Goal: Task Accomplishment & Management: Use online tool/utility

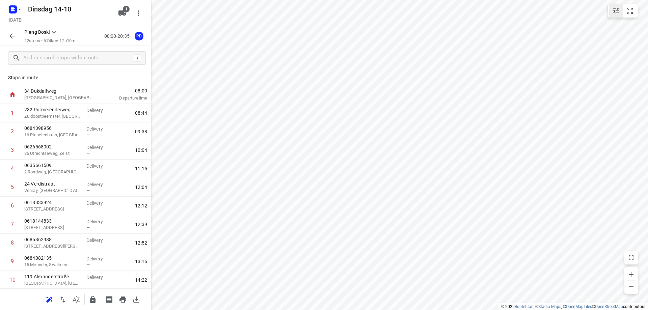
scroll to position [242, 0]
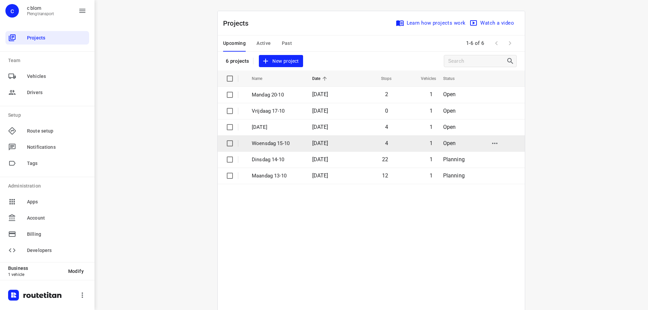
click at [285, 148] on td "Woensdag 15-10" at bounding box center [276, 143] width 62 height 16
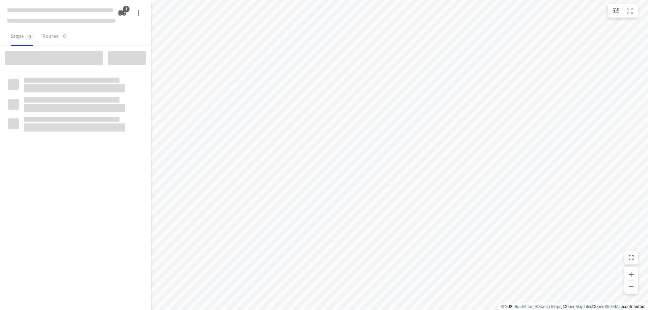
type input "distance"
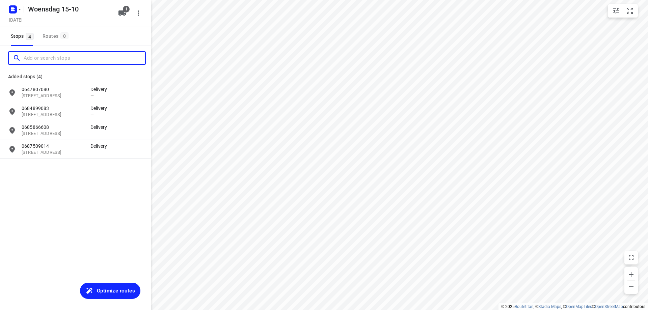
click at [87, 55] on input "Add or search stops" at bounding box center [85, 58] width 122 height 10
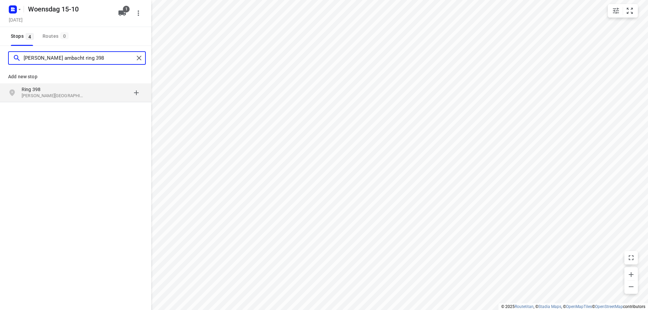
type input "hendrik ido ambacht ring 398"
click at [37, 92] on p "Ring 398" at bounding box center [53, 89] width 62 height 7
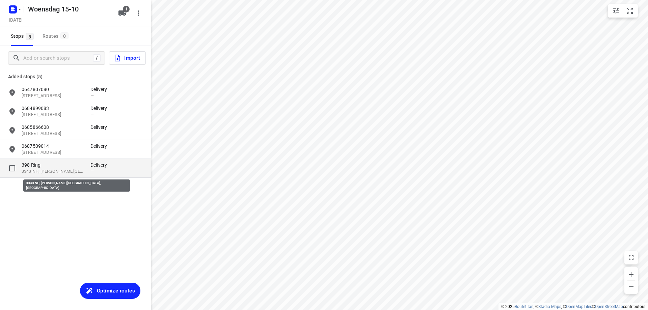
click at [52, 173] on p "3343 NH, Hendrik-Ido-Ambacht, NL" at bounding box center [53, 172] width 62 height 6
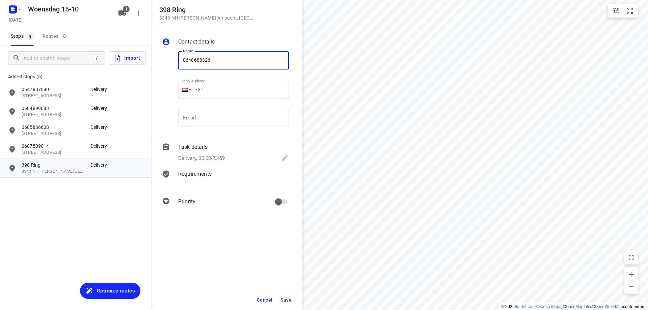
type input "0648688326"
click at [286, 298] on span "Save" at bounding box center [286, 300] width 11 height 5
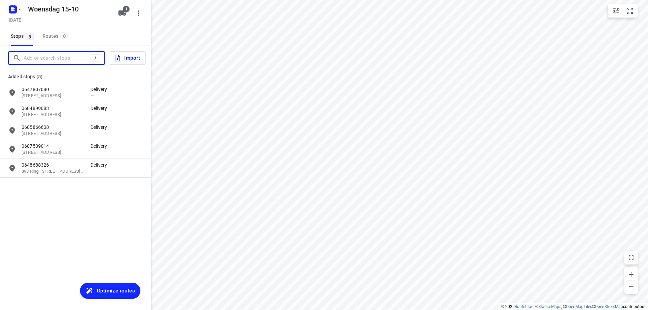
click at [35, 57] on input "Add or search stops" at bounding box center [57, 58] width 67 height 10
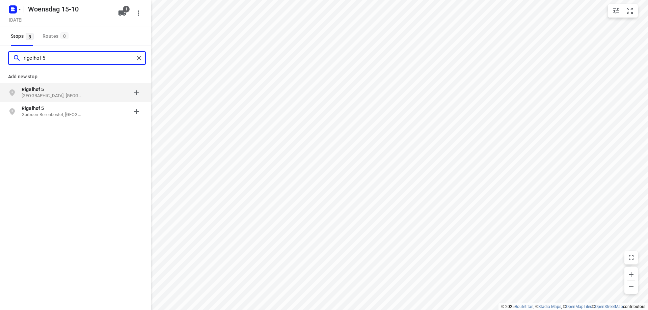
type input "rigelhof 5"
click at [46, 93] on p "Dordrecht, Nederland" at bounding box center [53, 96] width 62 height 6
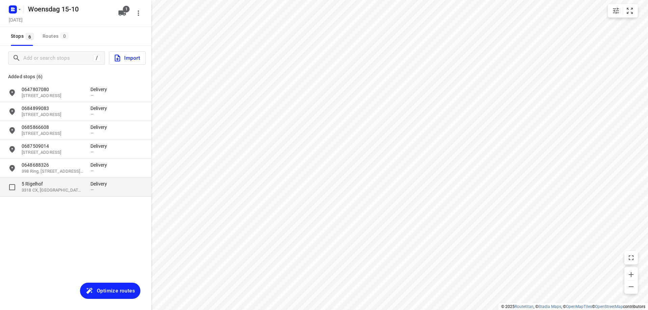
click at [51, 195] on div "5 Rigelhof 3318 CX, Dordrecht, NL Delivery —" at bounding box center [75, 187] width 151 height 19
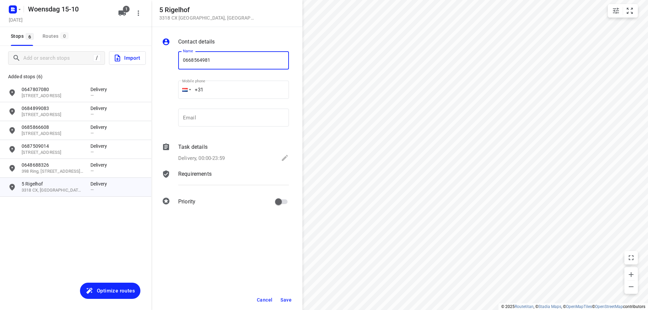
type input "0668564981"
click at [281, 299] on span "Save" at bounding box center [286, 300] width 11 height 5
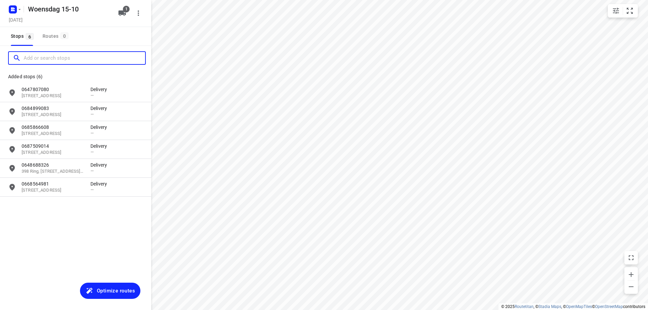
click at [41, 55] on input "Add or search stops" at bounding box center [85, 58] width 122 height 10
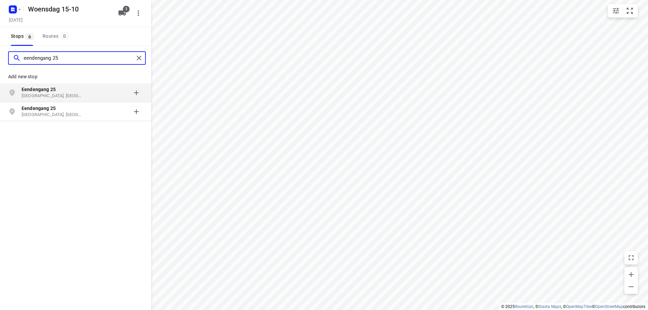
type input "eendengang 25"
click at [93, 92] on div "grid" at bounding box center [117, 93] width 53 height 14
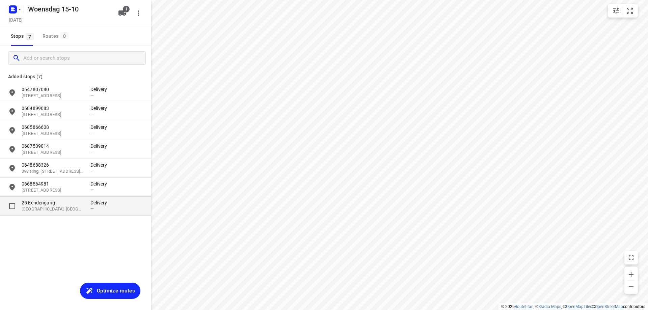
click at [81, 214] on div "25 Eendengang 3011 VL, Rotterdam, NL Delivery —" at bounding box center [75, 206] width 151 height 19
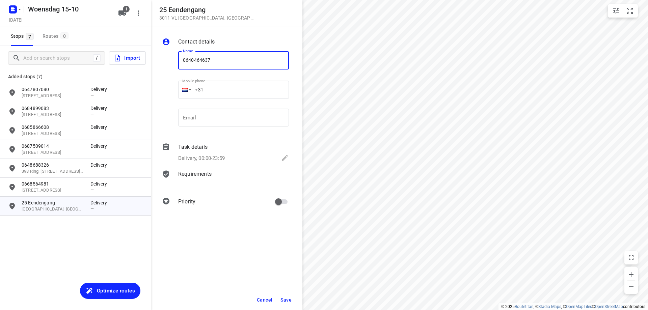
type input "0640464637"
click at [284, 298] on span "Save" at bounding box center [286, 300] width 11 height 5
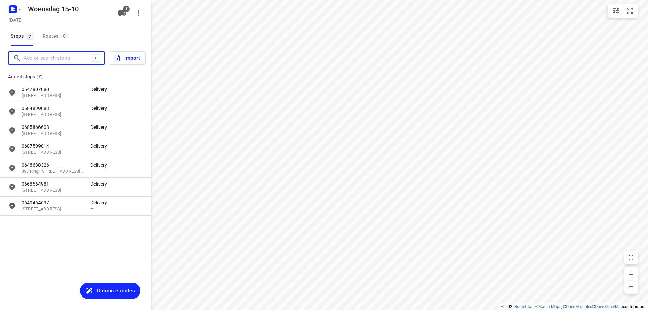
click at [57, 61] on input "Add or search stops" at bounding box center [57, 58] width 67 height 10
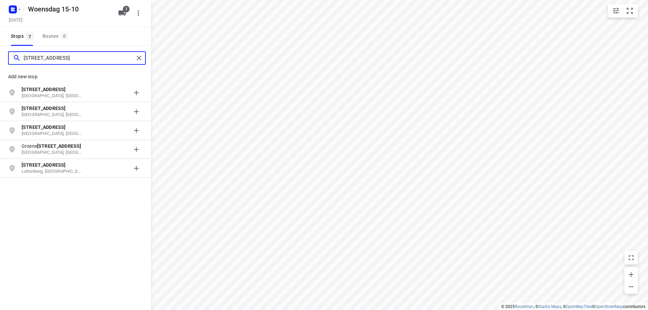
type input "jagerslaan 66"
click at [82, 88] on p "Jagerslaan 66" at bounding box center [53, 89] width 62 height 7
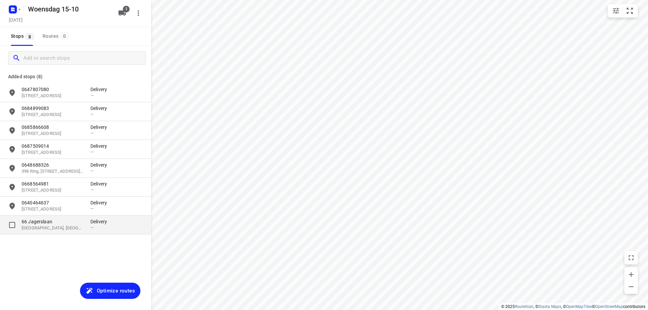
click at [101, 229] on div "—" at bounding box center [101, 227] width 20 height 5
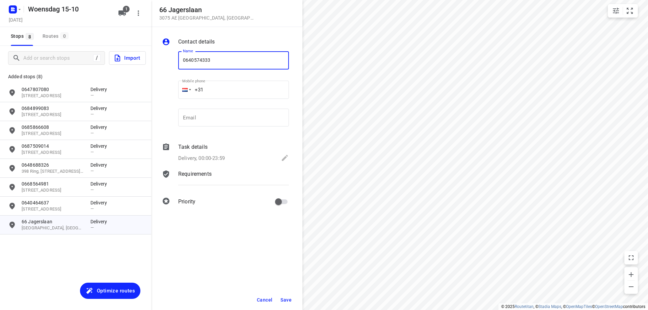
type input "0640574333"
click at [289, 298] on span "Save" at bounding box center [286, 300] width 11 height 5
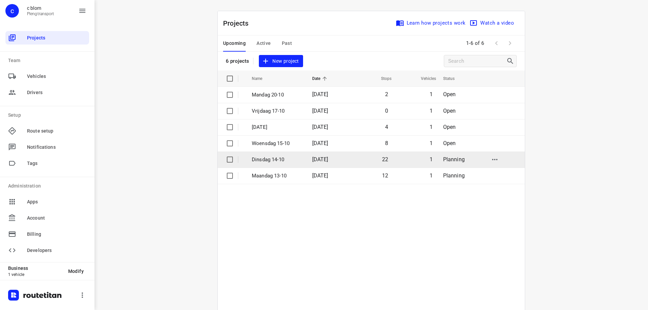
click at [275, 164] on td "Dinsdag 14-10" at bounding box center [276, 160] width 62 height 16
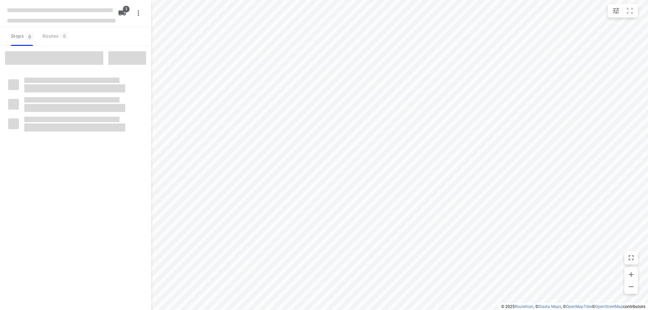
type input "distance"
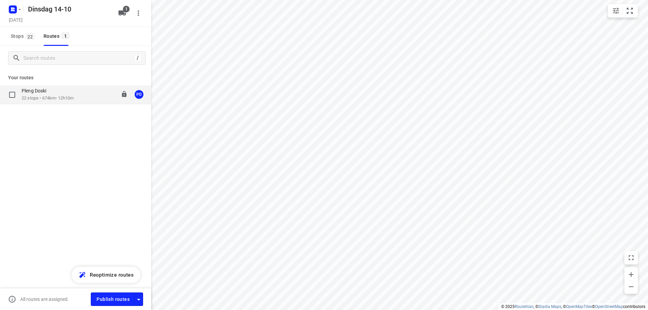
click at [42, 93] on p "Pleng Doski" at bounding box center [36, 91] width 29 height 6
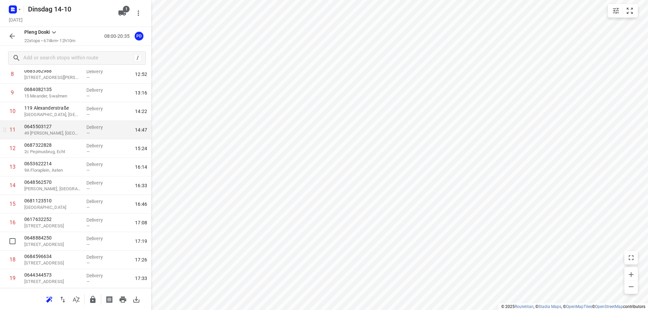
scroll to position [203, 0]
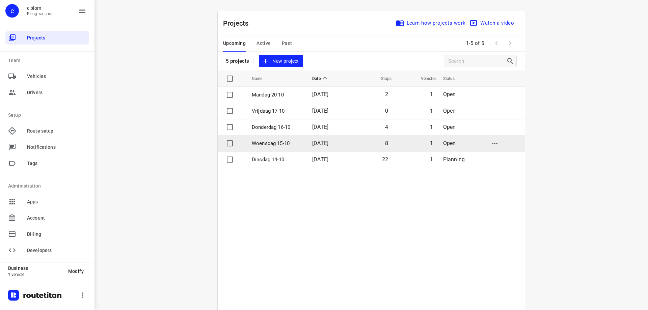
click at [307, 139] on td "[DATE]" at bounding box center [328, 143] width 43 height 16
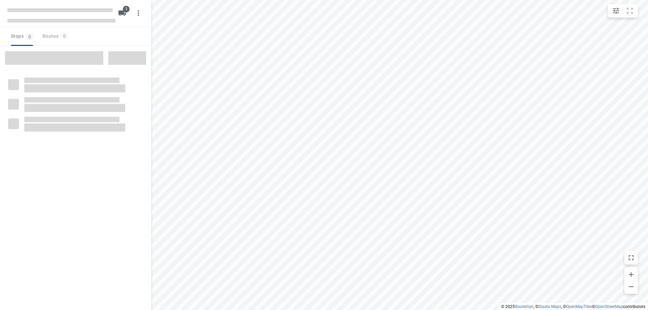
type input "distance"
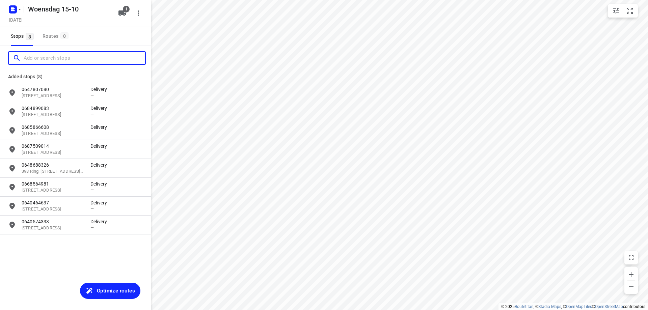
click at [44, 59] on input "Add or search stops" at bounding box center [85, 58] width 122 height 10
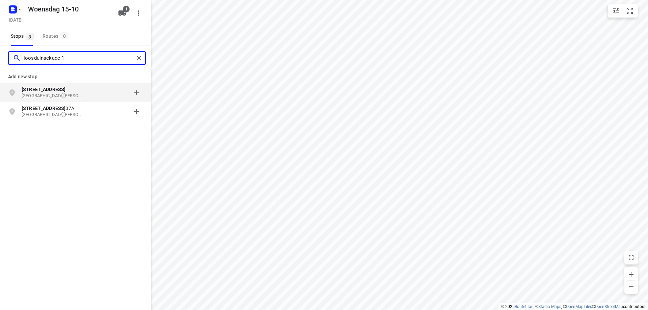
type input "loosduinsekade 1"
click at [59, 90] on b "[STREET_ADDRESS]" at bounding box center [44, 89] width 44 height 5
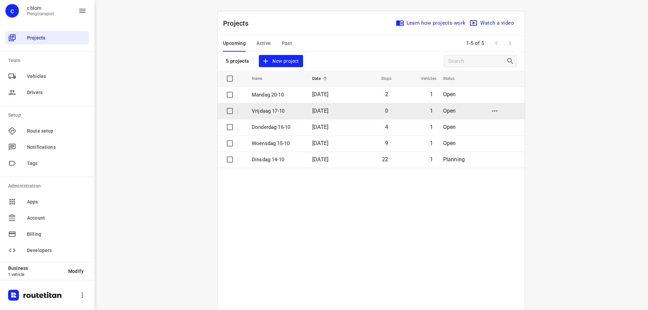
click at [352, 109] on td "0" at bounding box center [371, 111] width 43 height 16
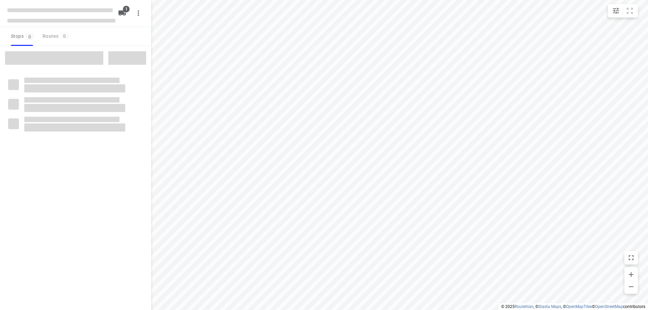
type input "distance"
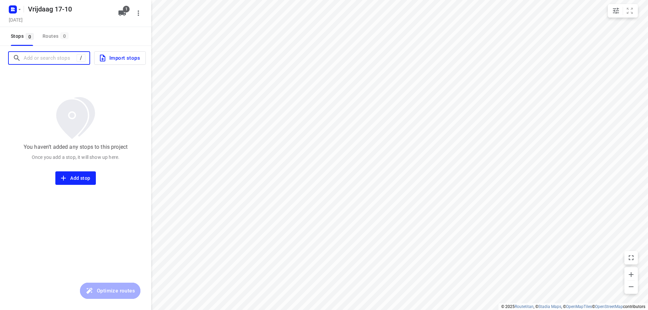
click at [68, 56] on input "Add or search stops" at bounding box center [50, 58] width 53 height 10
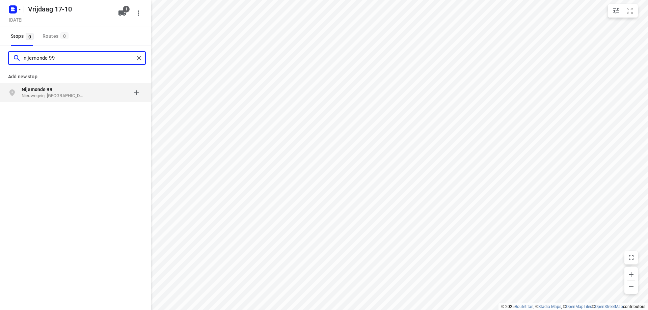
type input "nijemonde 99"
click at [91, 95] on div "grid" at bounding box center [117, 93] width 53 height 14
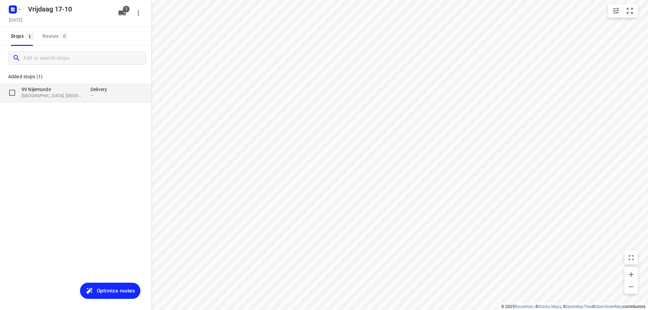
click at [90, 95] on div "[STREET_ADDRESS]" at bounding box center [56, 92] width 69 height 13
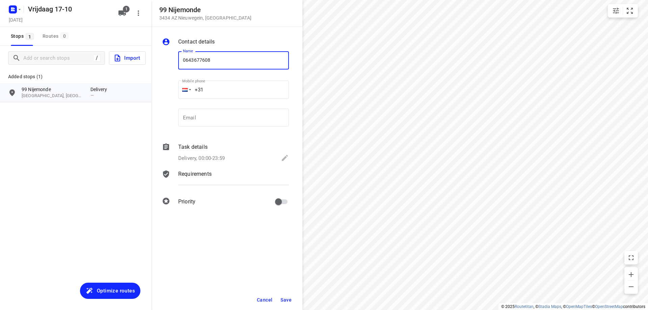
type input "0643677608"
click at [287, 295] on button "Save" at bounding box center [286, 300] width 17 height 12
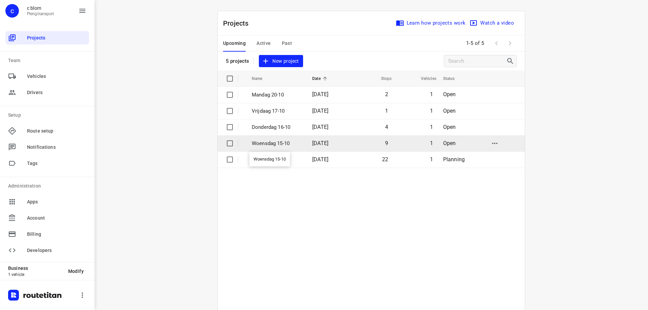
click at [290, 145] on p "Woensdag 15-10" at bounding box center [277, 144] width 50 height 8
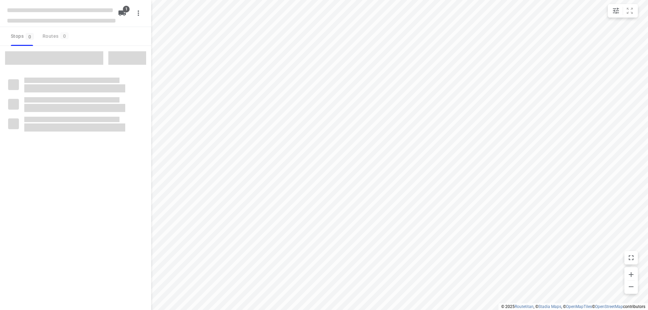
type input "distance"
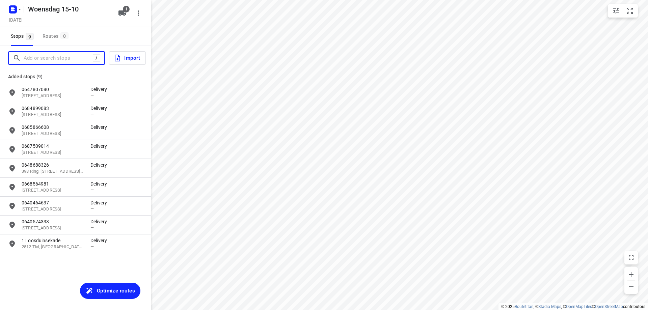
click at [50, 57] on input "Add or search stops" at bounding box center [58, 58] width 69 height 10
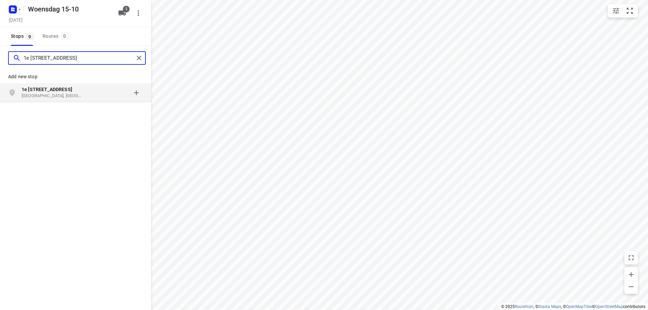
type input "1e [STREET_ADDRESS]"
click at [65, 100] on div "1e [STREET_ADDRESS]" at bounding box center [75, 92] width 151 height 19
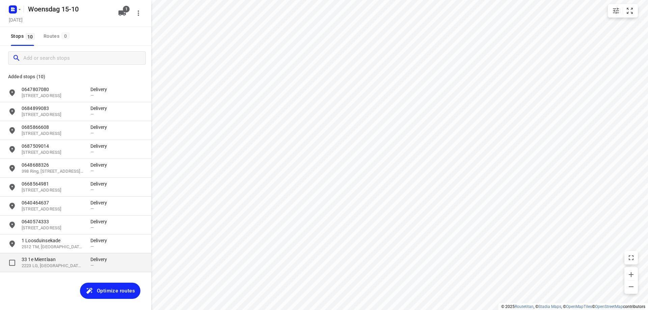
click at [65, 257] on p "33 1e Mientlaan" at bounding box center [53, 259] width 62 height 7
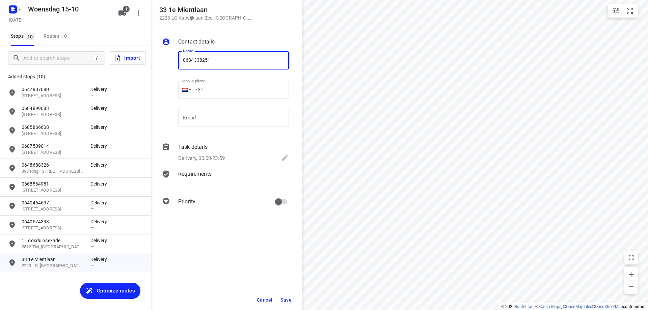
type input "0684338251"
click at [283, 296] on button "Save" at bounding box center [286, 300] width 17 height 12
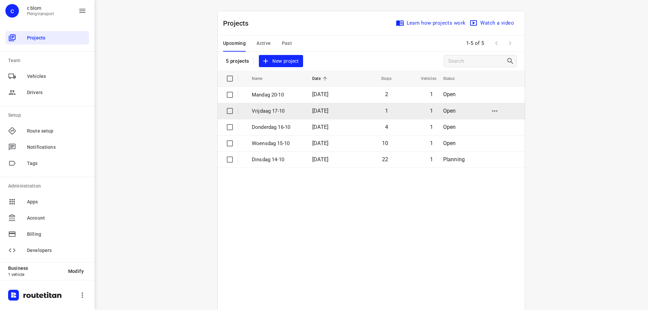
click at [285, 116] on td "Vrijdaag 17-10" at bounding box center [276, 111] width 62 height 16
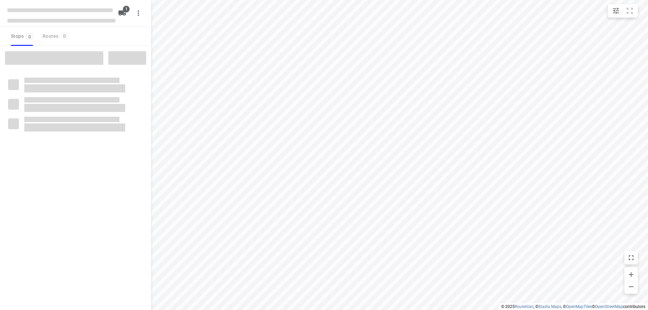
type input "distance"
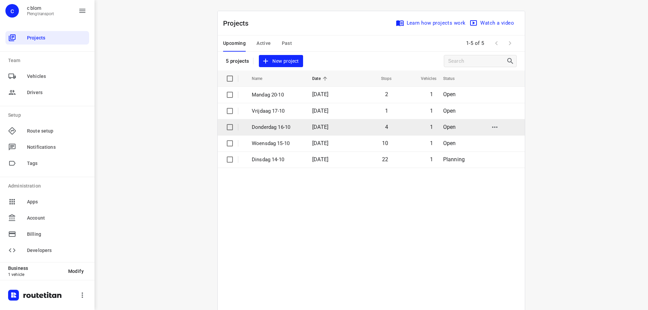
click at [313, 128] on span "[DATE]" at bounding box center [320, 127] width 16 height 6
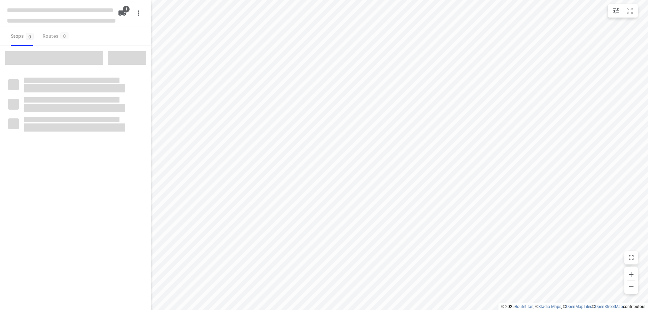
type input "distance"
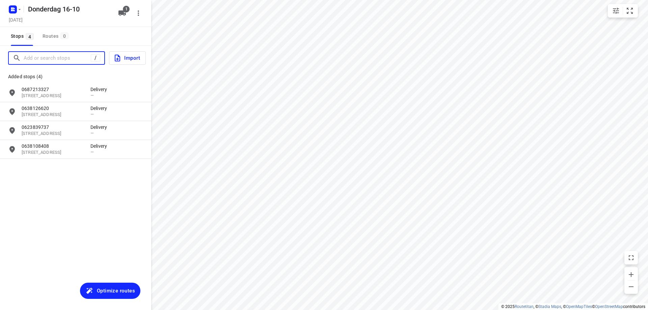
click at [45, 54] on input "Add or search stops" at bounding box center [57, 58] width 67 height 10
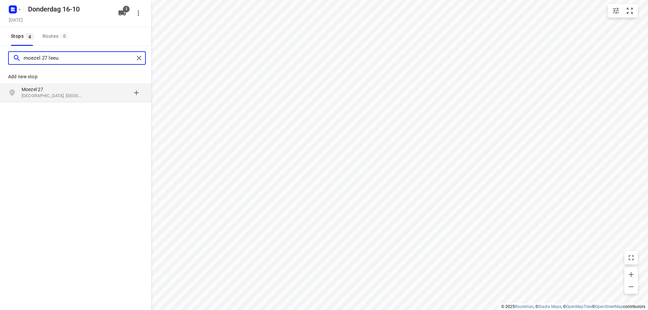
type input "moezel 27 leeu"
click at [46, 87] on p "Moezel 27" at bounding box center [53, 89] width 62 height 7
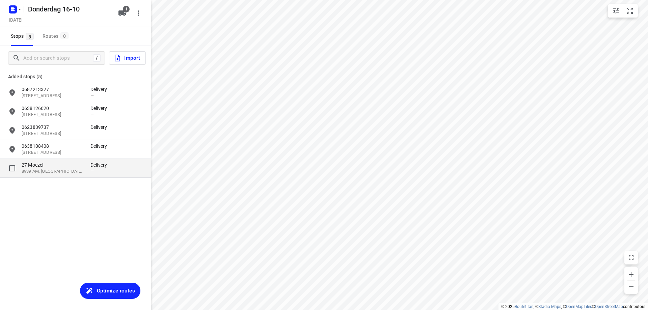
click at [50, 166] on p "27 Moezel" at bounding box center [53, 165] width 62 height 7
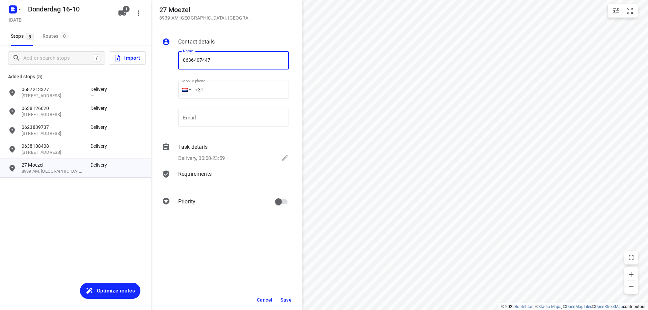
type input "0636407447"
click at [287, 299] on span "Save" at bounding box center [286, 300] width 11 height 5
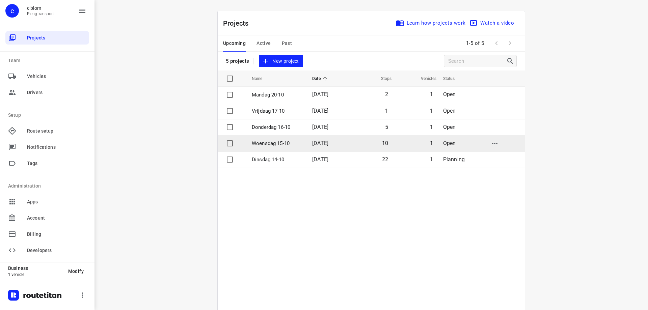
click at [281, 143] on p "Woensdag 15-10" at bounding box center [277, 144] width 50 height 8
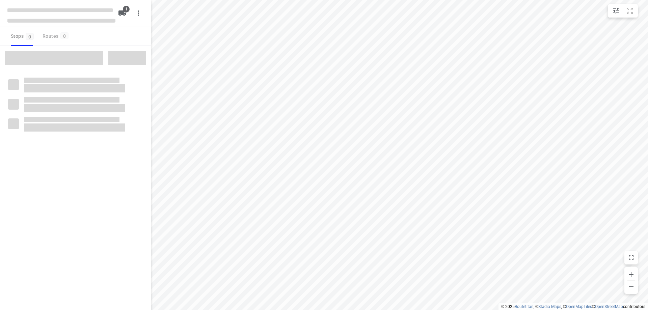
type input "distance"
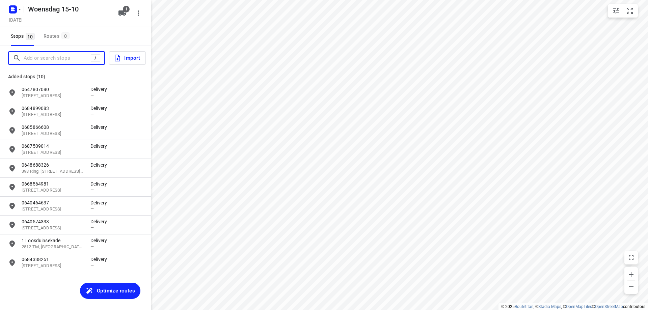
click at [54, 55] on input "Add or search stops" at bounding box center [57, 58] width 67 height 10
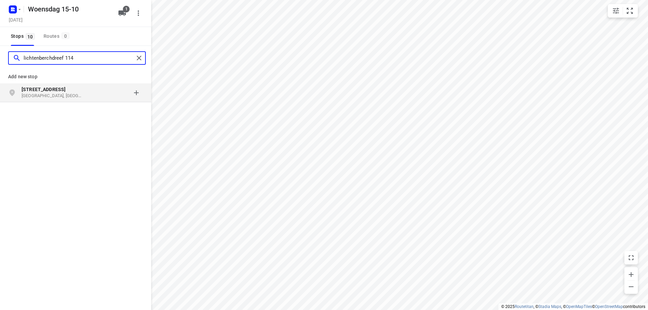
type input "lichtenberchdreef 114"
click at [70, 95] on p "[GEOGRAPHIC_DATA], [GEOGRAPHIC_DATA]" at bounding box center [53, 96] width 62 height 6
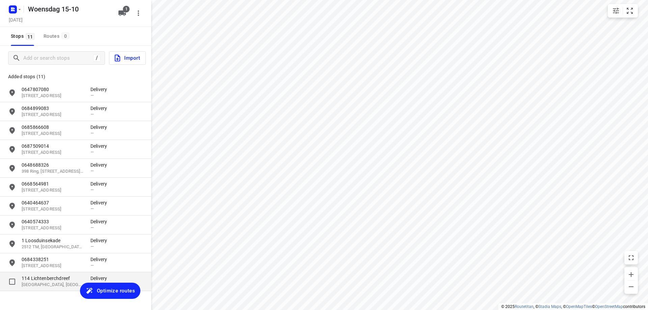
click at [47, 282] on p "[GEOGRAPHIC_DATA], [GEOGRAPHIC_DATA]" at bounding box center [53, 285] width 62 height 6
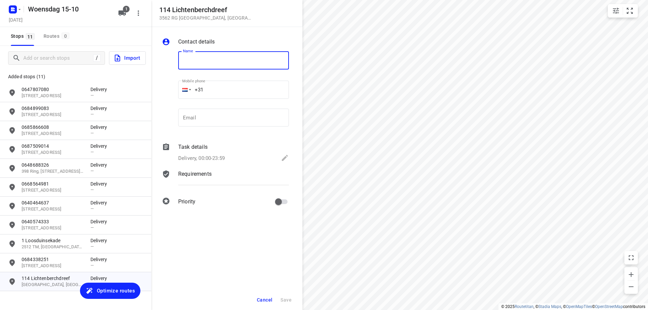
click at [263, 306] on button "Cancel" at bounding box center [264, 300] width 21 height 12
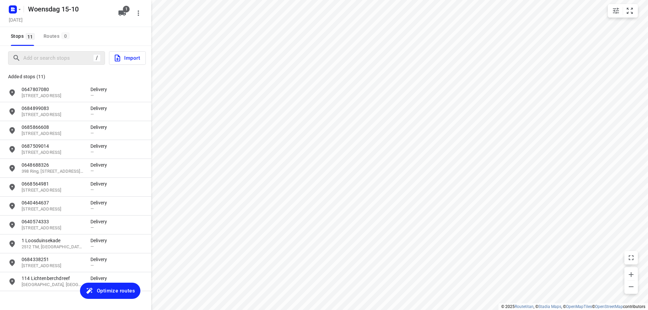
click at [65, 52] on div "/" at bounding box center [56, 58] width 97 height 14
click at [62, 57] on input "Add or search stops" at bounding box center [57, 58] width 67 height 10
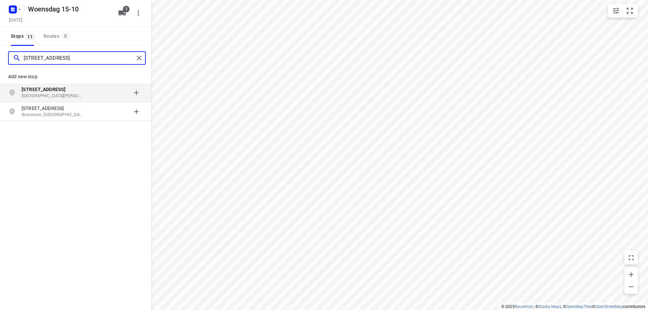
type input "[STREET_ADDRESS]"
click at [53, 98] on p "[GEOGRAPHIC_DATA][PERSON_NAME], [GEOGRAPHIC_DATA]" at bounding box center [53, 96] width 62 height 6
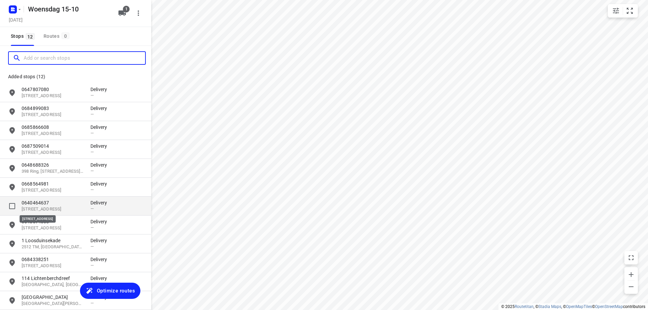
scroll to position [31, 0]
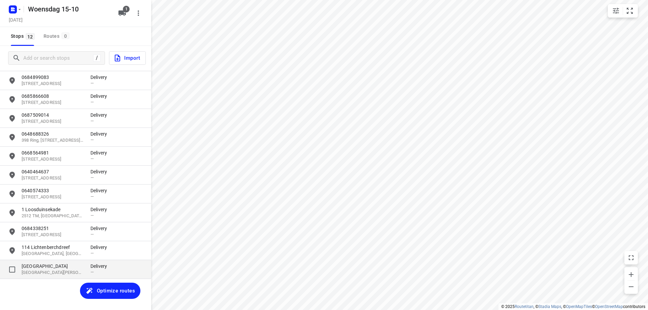
click at [45, 263] on div "7 [STREET_ADDRESS][PERSON_NAME] Delivery —" at bounding box center [75, 269] width 151 height 19
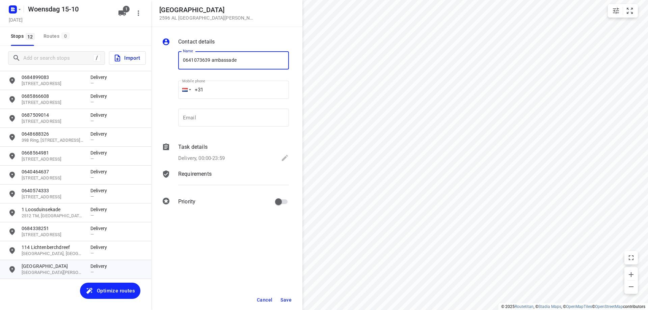
type input "0641073639 ambassade"
click at [289, 299] on span "Save" at bounding box center [286, 300] width 11 height 5
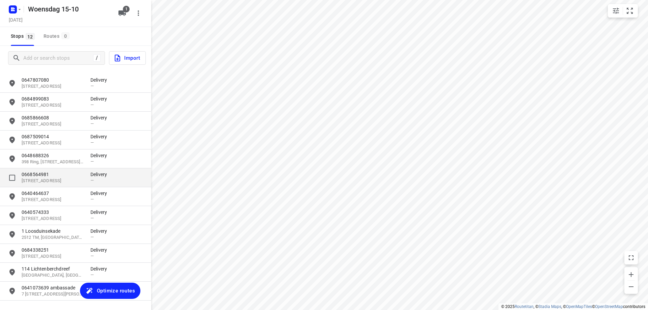
scroll to position [0, 0]
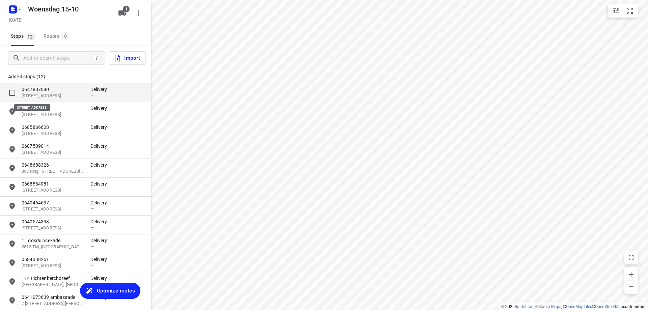
click at [40, 96] on p "[STREET_ADDRESS]" at bounding box center [53, 96] width 62 height 6
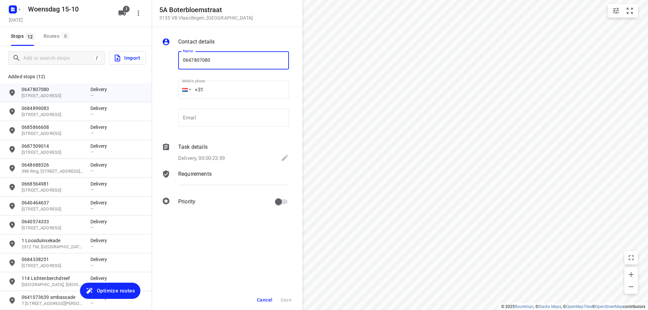
click at [263, 299] on span "Cancel" at bounding box center [265, 300] width 16 height 5
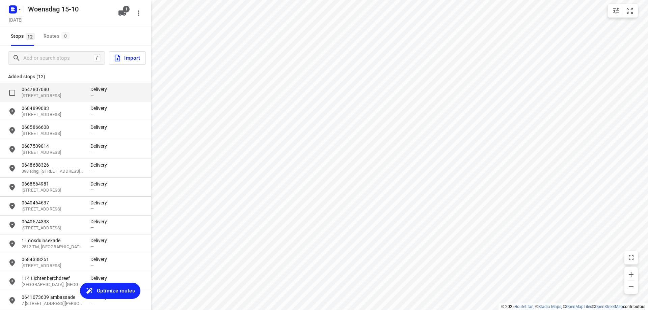
click at [35, 90] on p "0647807080" at bounding box center [53, 89] width 62 height 7
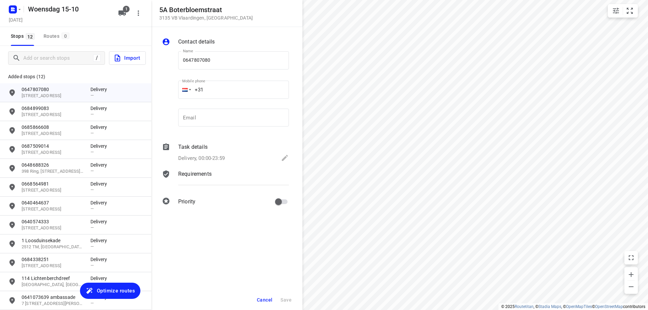
drag, startPoint x: 233, startPoint y: 6, endPoint x: 225, endPoint y: 14, distance: 11.0
click at [225, 14] on div "5A [STREET_ADDRESS]" at bounding box center [226, 13] width 135 height 15
drag, startPoint x: 221, startPoint y: 63, endPoint x: 179, endPoint y: 61, distance: 42.0
click at [179, 61] on input "0647807080" at bounding box center [233, 60] width 111 height 18
click at [286, 297] on button "Save" at bounding box center [286, 300] width 17 height 12
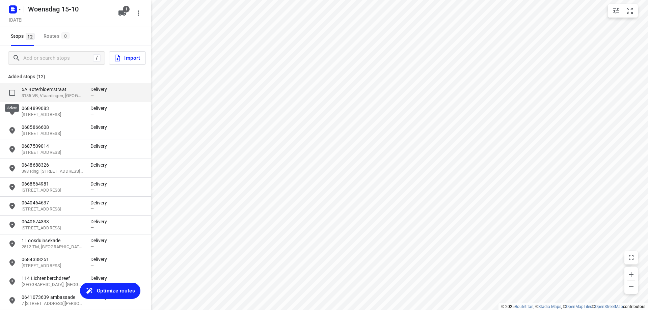
click at [11, 92] on input "grid" at bounding box center [12, 93] width 14 height 14
checkbox input "true"
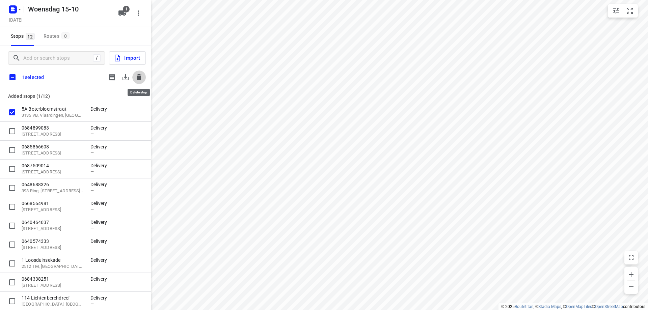
click at [139, 78] on icon "button" at bounding box center [139, 77] width 5 height 6
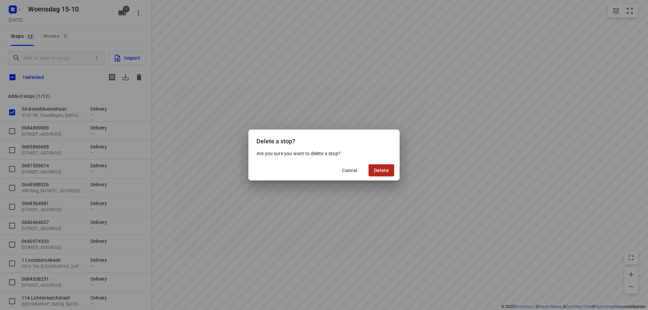
click at [379, 169] on span "Delete" at bounding box center [381, 170] width 15 height 5
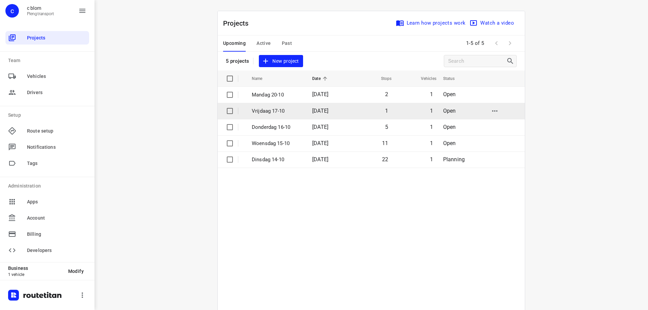
click at [274, 108] on p "Vrijdaag 17-10" at bounding box center [277, 111] width 50 height 8
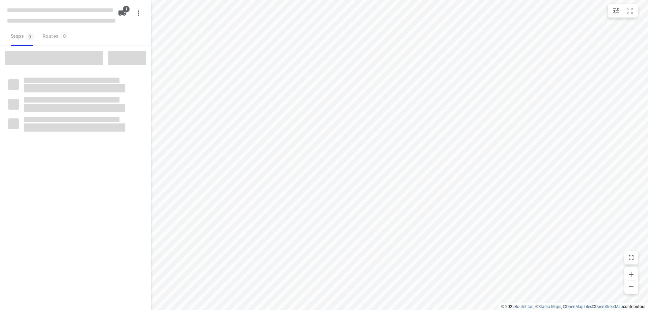
type input "distance"
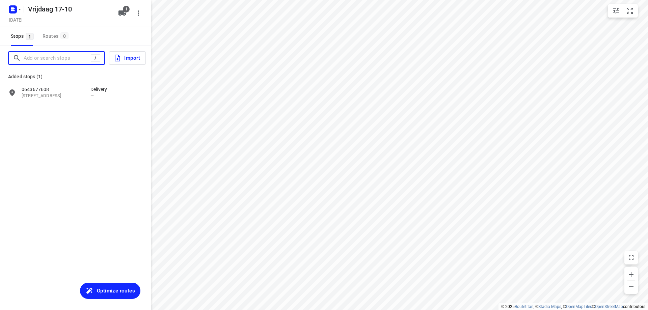
click at [32, 57] on input "Add or search stops" at bounding box center [57, 58] width 67 height 10
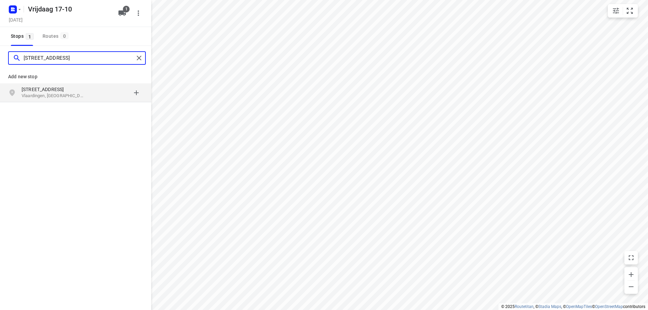
type input "[STREET_ADDRESS]"
click at [70, 93] on p "[STREET_ADDRESS]" at bounding box center [53, 89] width 62 height 7
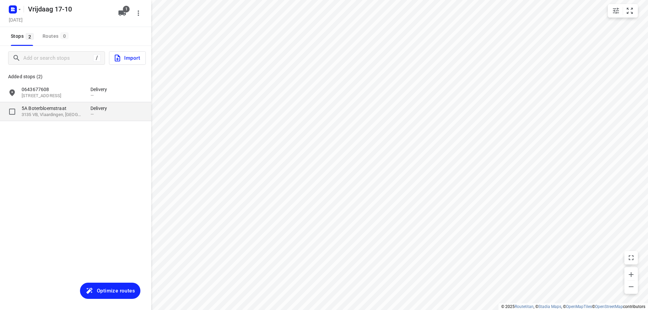
click at [68, 111] on p "5A Boterbloemstraat" at bounding box center [53, 108] width 62 height 7
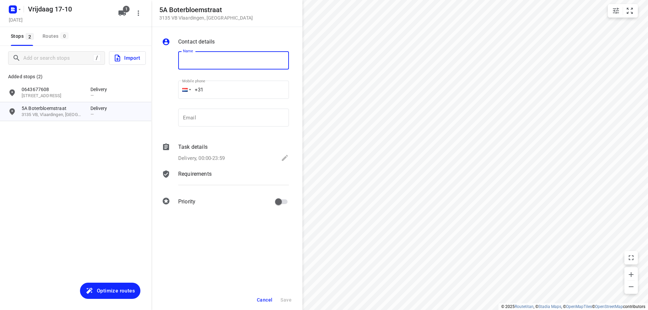
click at [231, 62] on input "text" at bounding box center [233, 60] width 111 height 18
paste input "0647807080"
type input "0647807080"
click at [290, 299] on span "Save" at bounding box center [286, 300] width 11 height 5
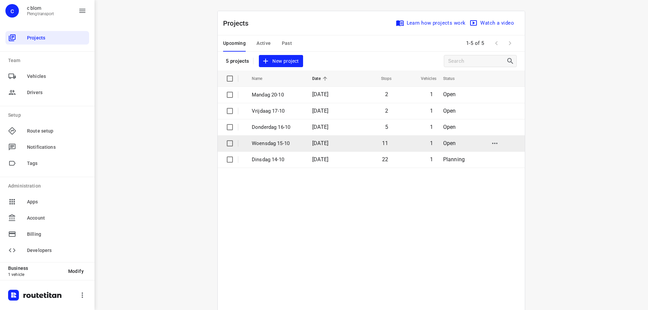
click at [367, 143] on td "11" at bounding box center [371, 143] width 43 height 16
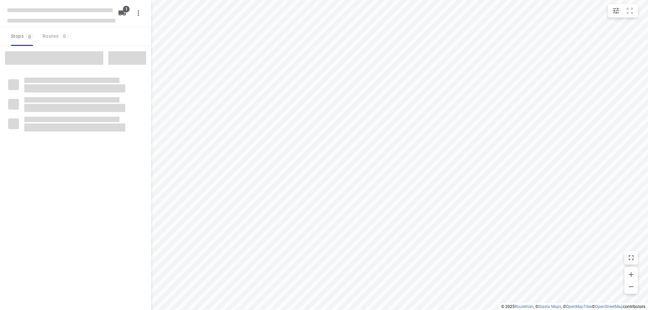
type input "distance"
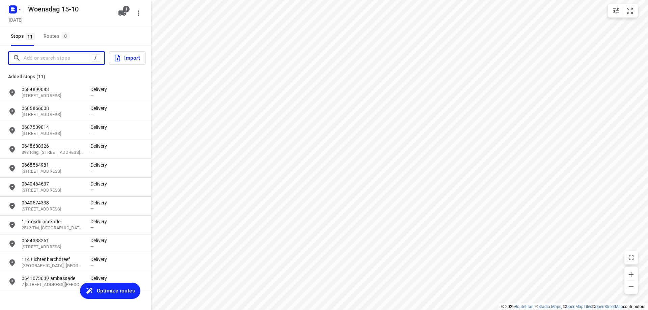
click at [61, 59] on input "Add or search stops" at bounding box center [57, 58] width 67 height 10
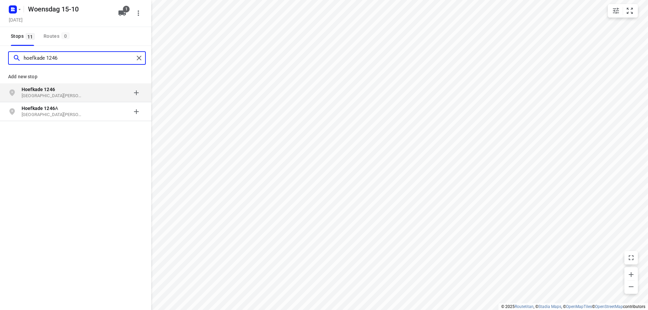
type input "hoefkade 1246"
click at [77, 91] on p "Hoefkade 1246" at bounding box center [53, 89] width 62 height 7
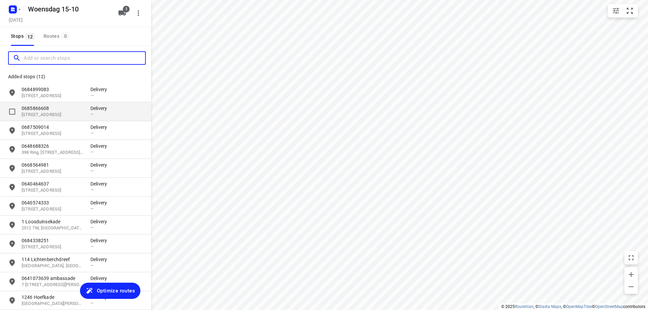
scroll to position [31, 0]
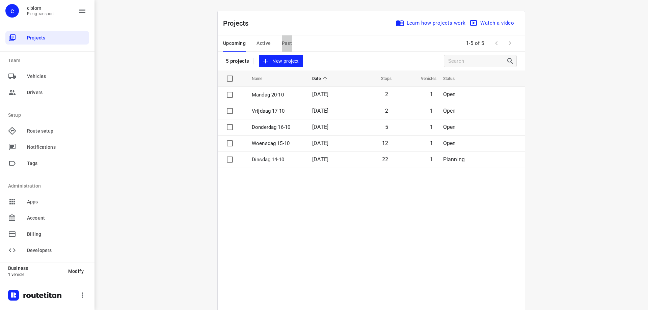
click at [287, 42] on span "Past" at bounding box center [287, 43] width 10 height 8
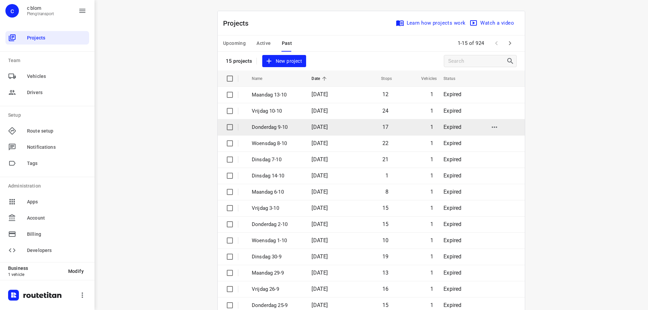
click at [324, 129] on span "[DATE]" at bounding box center [320, 127] width 16 height 6
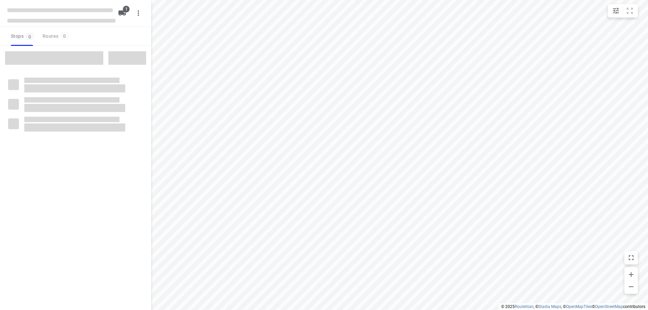
type input "distance"
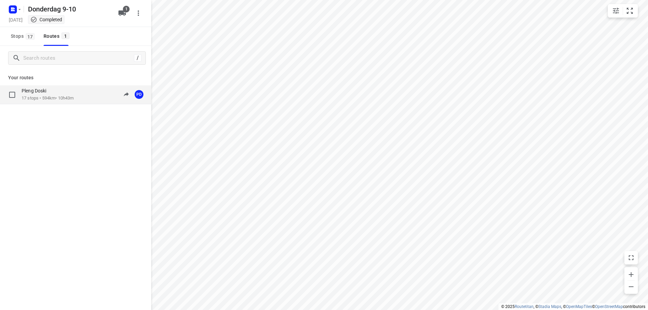
click at [92, 101] on div "Pleng Doski 17 stops • 594km • 10h43m 08:00-18:58 PD" at bounding box center [87, 95] width 130 height 14
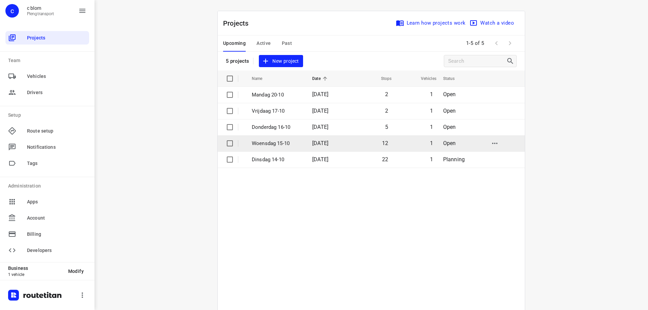
click at [267, 141] on p "Woensdag 15-10" at bounding box center [277, 144] width 50 height 8
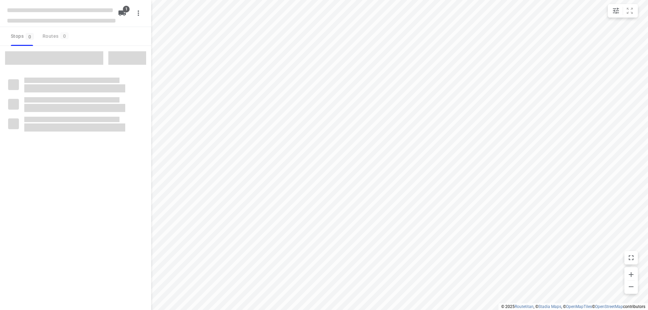
type input "distance"
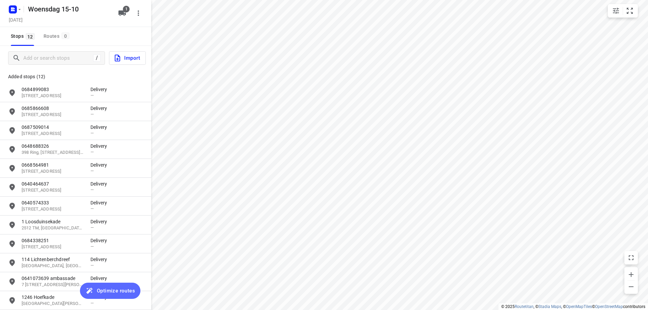
click at [124, 293] on span "Optimize routes" at bounding box center [116, 291] width 38 height 9
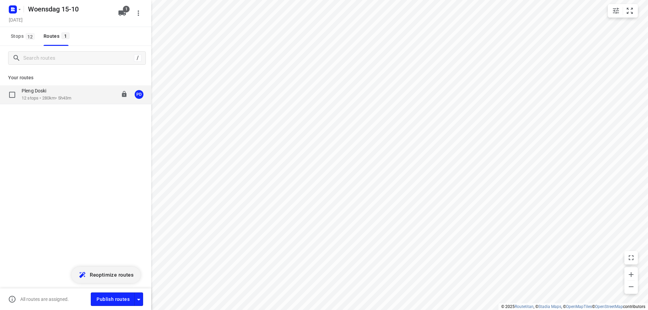
click at [46, 100] on p "12 stops • 280km • 5h43m" at bounding box center [47, 98] width 50 height 6
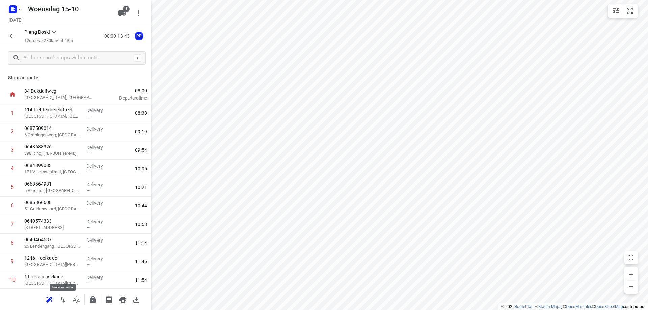
click at [62, 299] on icon "button" at bounding box center [62, 300] width 5 height 6
click at [124, 301] on icon "button" at bounding box center [123, 300] width 8 height 8
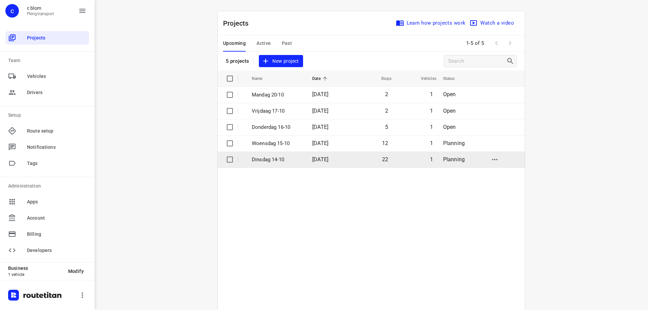
click at [263, 159] on p "Dinsdag 14-10" at bounding box center [277, 160] width 50 height 8
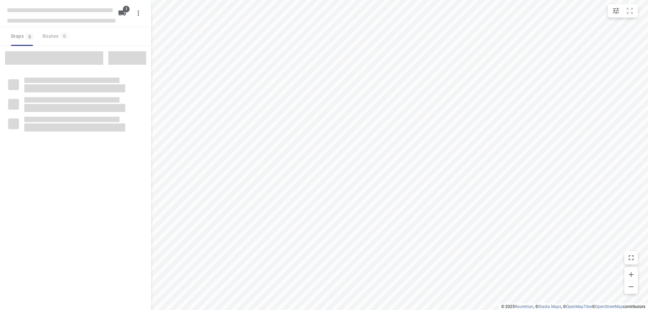
type input "distance"
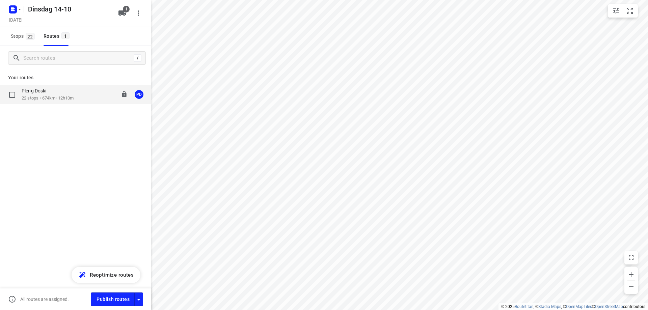
click at [72, 96] on p "22 stops • 674km • 12h10m" at bounding box center [48, 98] width 52 height 6
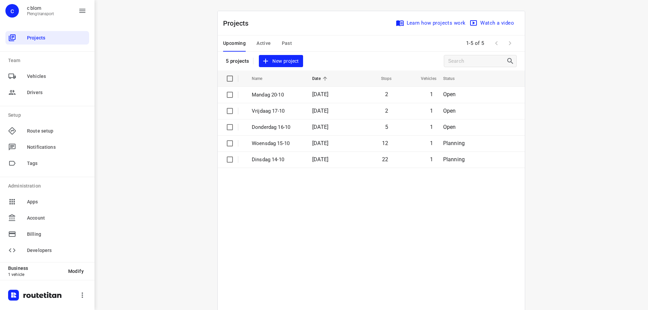
click at [293, 61] on span "New project" at bounding box center [281, 61] width 36 height 8
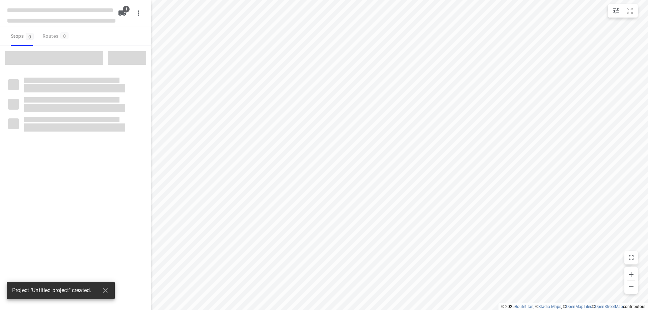
type input "distance"
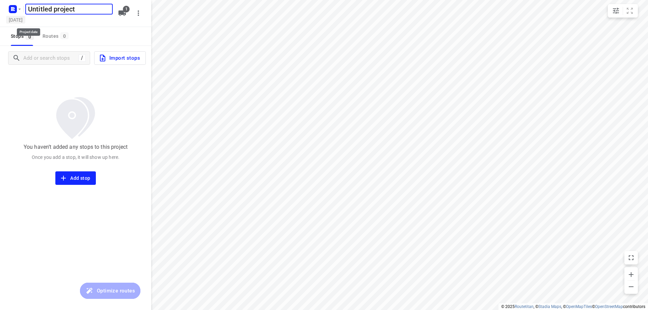
click at [15, 18] on h5 "[DATE]" at bounding box center [15, 20] width 19 height 8
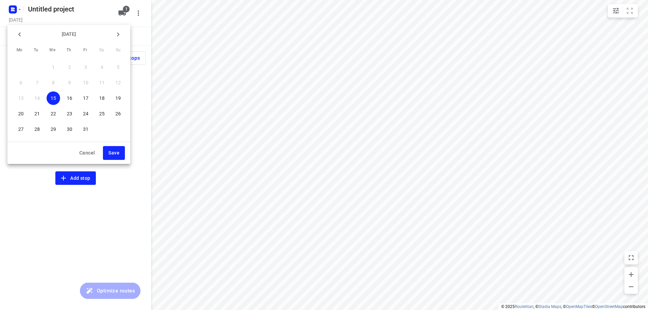
click at [33, 113] on span "21" at bounding box center [37, 113] width 14 height 7
click at [120, 156] on button "Save" at bounding box center [114, 153] width 22 height 14
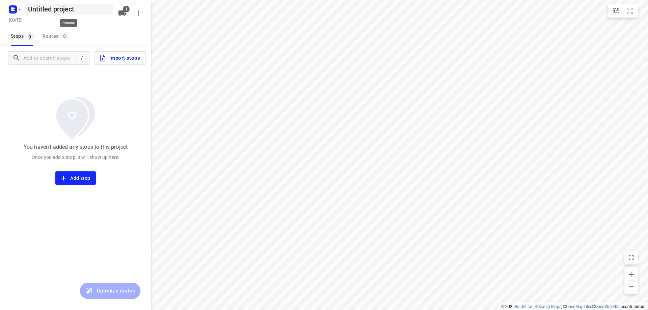
click at [93, 9] on h5 "Untitled project" at bounding box center [68, 9] width 87 height 11
click at [93, 9] on input "Untitled project" at bounding box center [68, 9] width 87 height 11
type input "Dinsdag 21-10"
click at [89, 28] on div "Stops 0 Routes 0" at bounding box center [75, 36] width 151 height 19
click at [42, 55] on input "Add or search stops" at bounding box center [50, 58] width 53 height 10
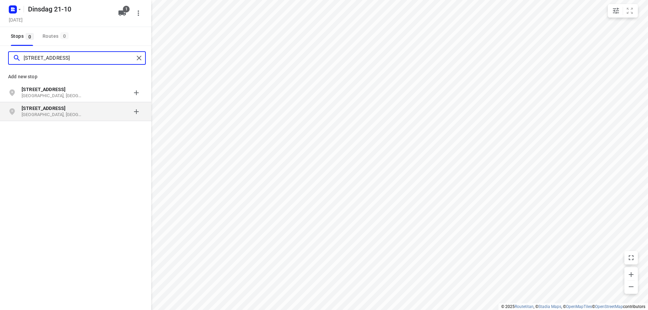
type input "[STREET_ADDRESS]"
click at [52, 112] on p "[GEOGRAPHIC_DATA], [GEOGRAPHIC_DATA]" at bounding box center [53, 115] width 62 height 6
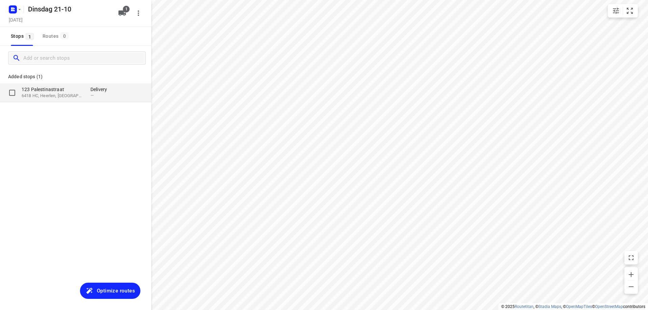
click at [65, 84] on div "[STREET_ADDRESS] Delivery —" at bounding box center [75, 92] width 151 height 19
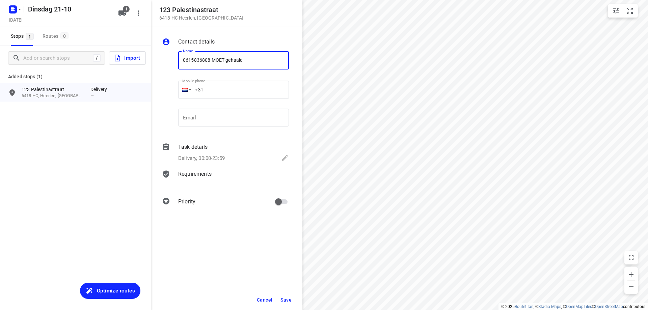
type input "0615836808 MOET gehaald"
click at [285, 302] on span "Save" at bounding box center [286, 300] width 11 height 5
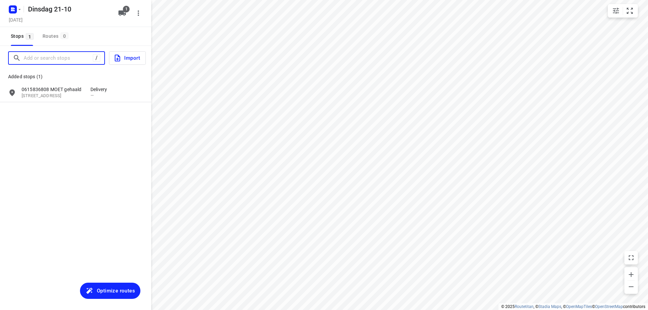
click at [43, 59] on input "Add or search stops" at bounding box center [58, 58] width 69 height 10
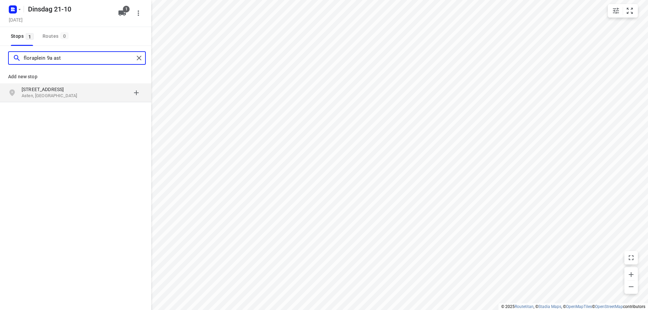
type input "floraplein 9a ast"
click at [78, 94] on p "Asten, [GEOGRAPHIC_DATA]" at bounding box center [53, 96] width 62 height 6
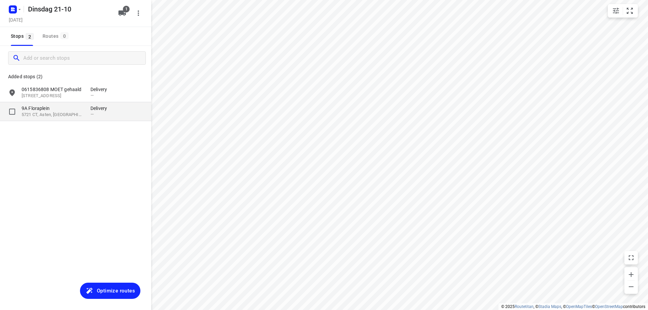
click at [110, 114] on div "—" at bounding box center [101, 114] width 20 height 5
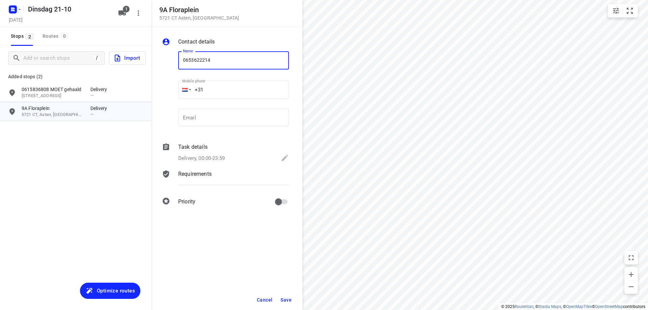
type input "0653622214"
click at [284, 300] on span "Save" at bounding box center [286, 300] width 11 height 5
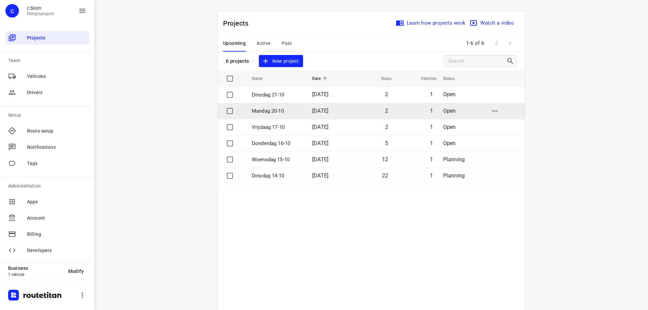
click at [347, 109] on td "[DATE]" at bounding box center [328, 111] width 43 height 16
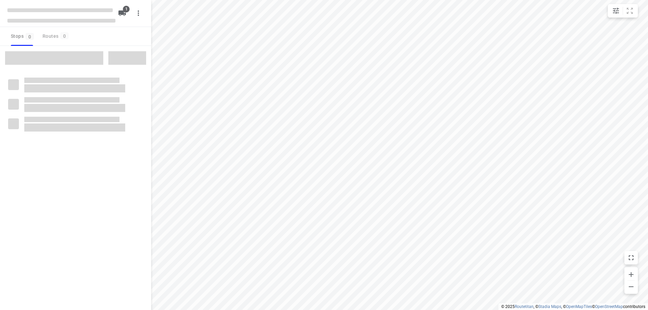
type input "distance"
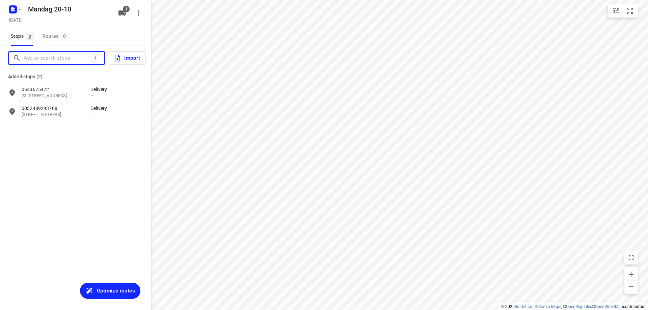
click at [57, 58] on input "Add or search stops" at bounding box center [57, 58] width 67 height 10
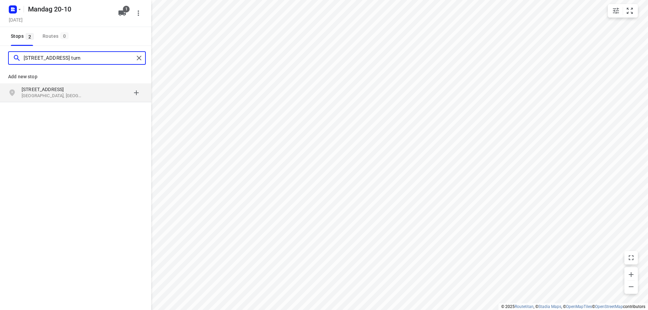
type input "[STREET_ADDRESS] turn"
click at [67, 97] on p "[GEOGRAPHIC_DATA], [GEOGRAPHIC_DATA]" at bounding box center [53, 96] width 62 height 6
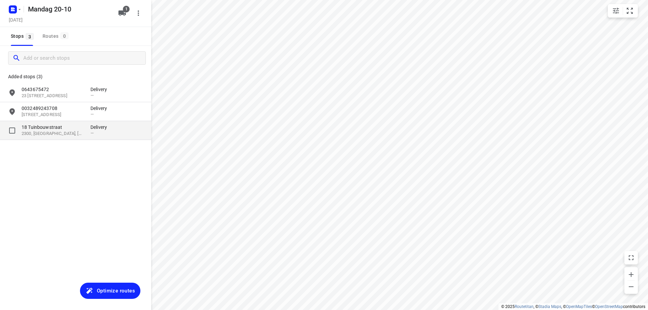
click at [66, 130] on p "18 Tuinbouwstraat" at bounding box center [53, 127] width 62 height 7
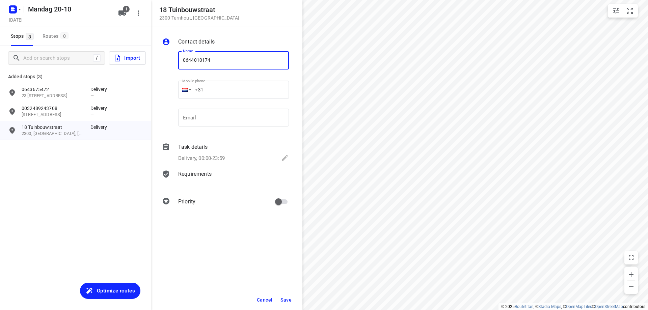
type input "0644010174"
click at [289, 299] on span "Save" at bounding box center [286, 300] width 11 height 5
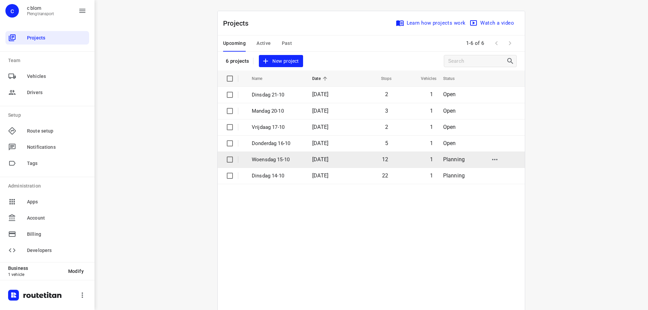
click at [321, 152] on td "[DATE]" at bounding box center [328, 160] width 43 height 16
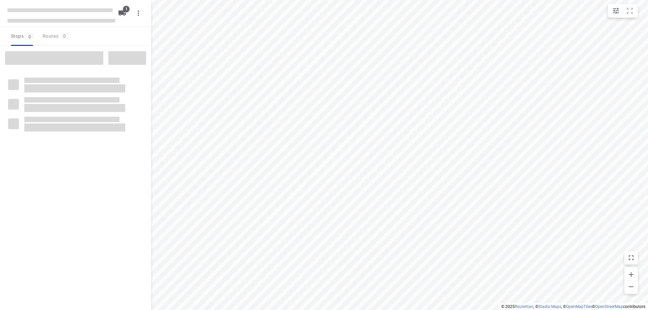
type input "distance"
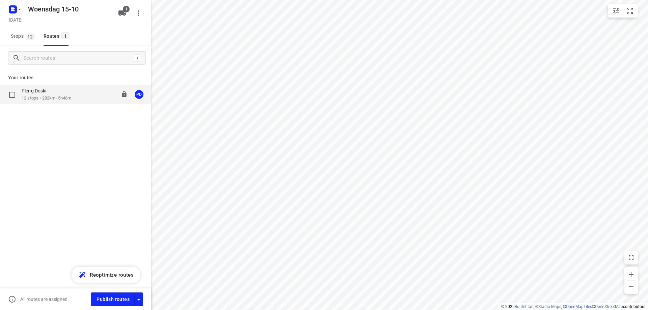
click at [45, 96] on p "12 stops • 282km • 5h46m" at bounding box center [47, 98] width 50 height 6
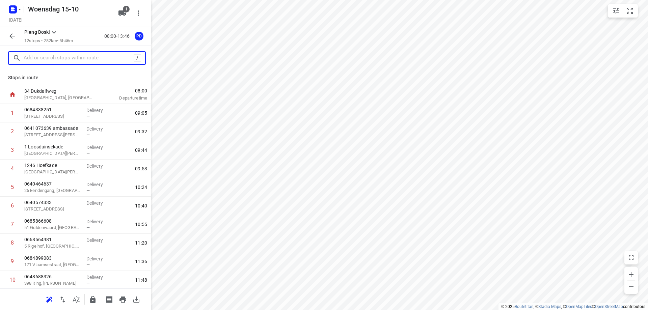
click at [57, 55] on input "text" at bounding box center [79, 58] width 110 height 10
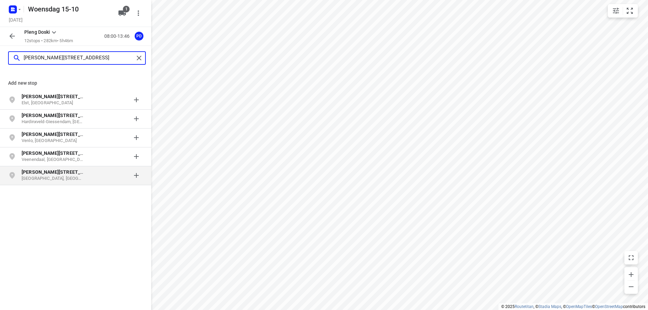
type input "[PERSON_NAME][STREET_ADDRESS]"
click at [48, 176] on p "[GEOGRAPHIC_DATA], [GEOGRAPHIC_DATA]" at bounding box center [53, 179] width 62 height 6
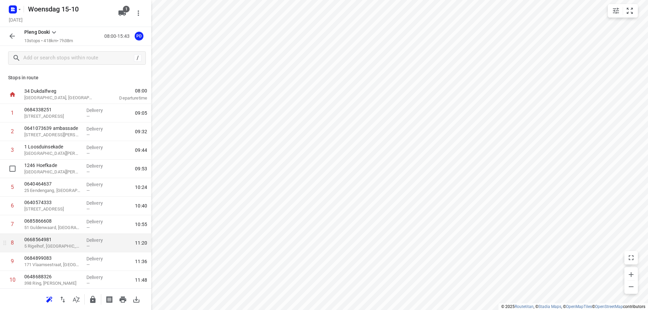
scroll to position [75, 0]
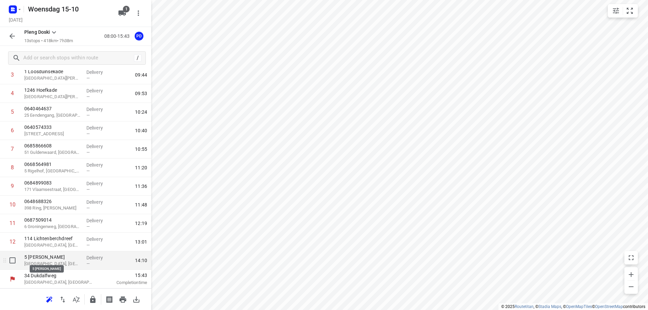
click at [65, 257] on p "5 [PERSON_NAME]" at bounding box center [52, 257] width 57 height 7
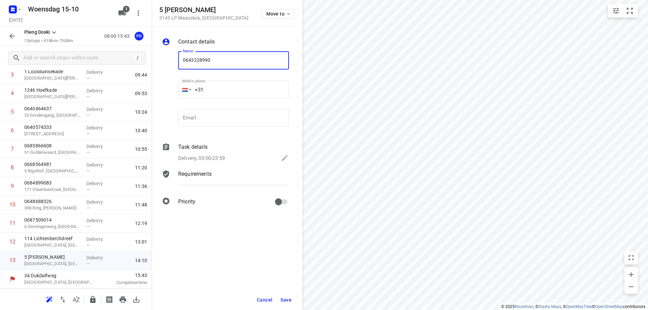
type input "0643228990"
click at [287, 299] on span "Save" at bounding box center [286, 300] width 11 height 5
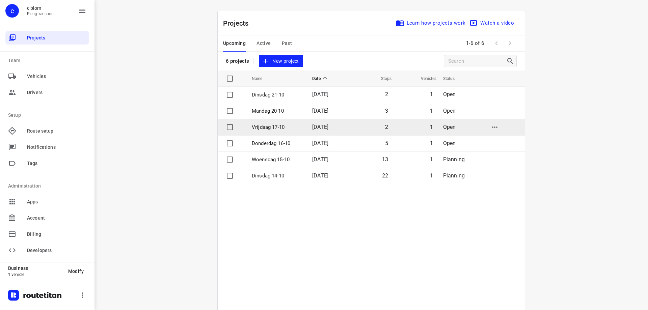
click at [384, 122] on td "2" at bounding box center [371, 127] width 43 height 16
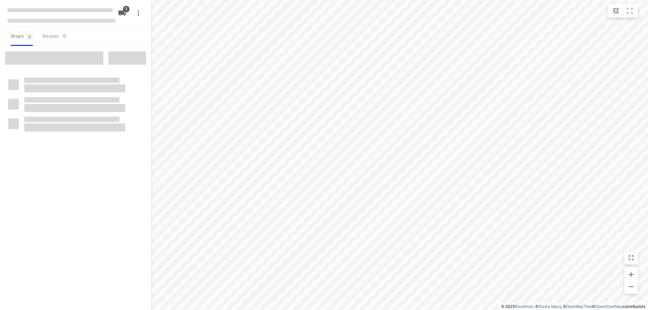
type input "distance"
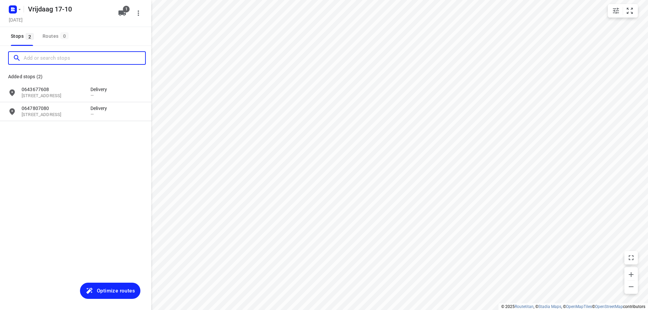
click at [76, 63] on input "Add or search stops" at bounding box center [85, 58] width 122 height 10
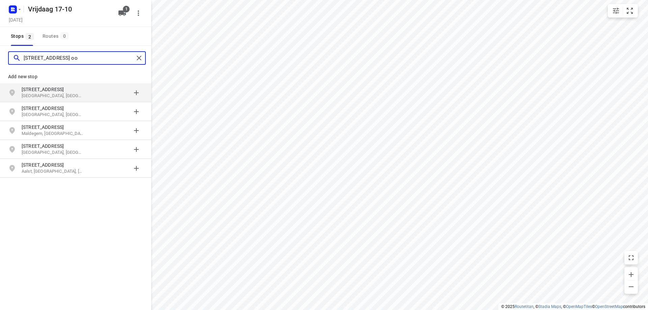
type input "[STREET_ADDRESS] oo"
click at [61, 93] on p "[GEOGRAPHIC_DATA], [GEOGRAPHIC_DATA]" at bounding box center [53, 96] width 62 height 6
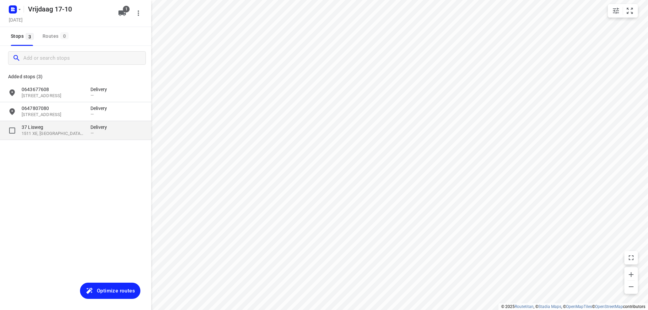
click at [56, 127] on p "37 Lisweg" at bounding box center [53, 127] width 62 height 7
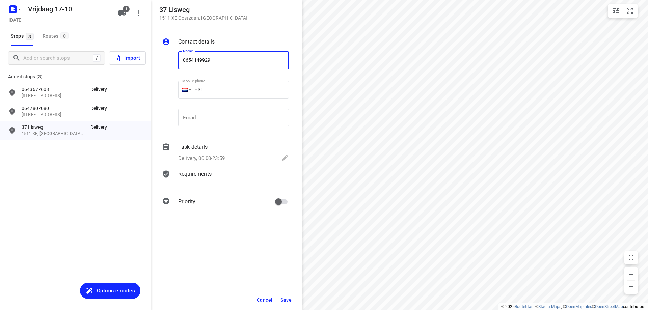
type input "0654149929"
click at [285, 300] on span "Save" at bounding box center [286, 300] width 11 height 5
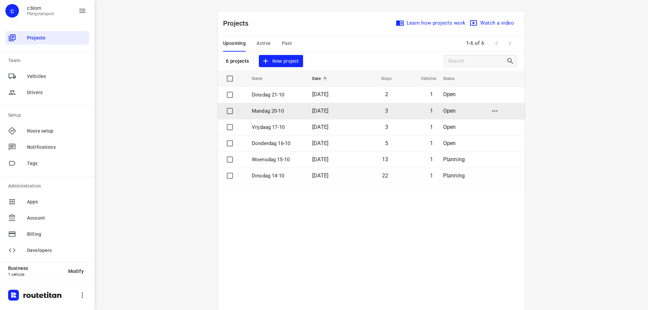
click at [329, 109] on span "[DATE]" at bounding box center [320, 111] width 16 height 6
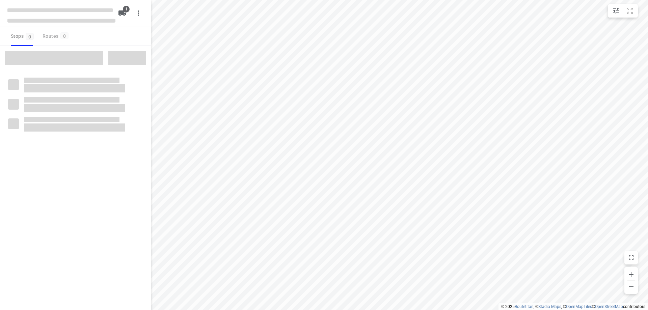
type input "distance"
